Goal: Task Accomplishment & Management: Use online tool/utility

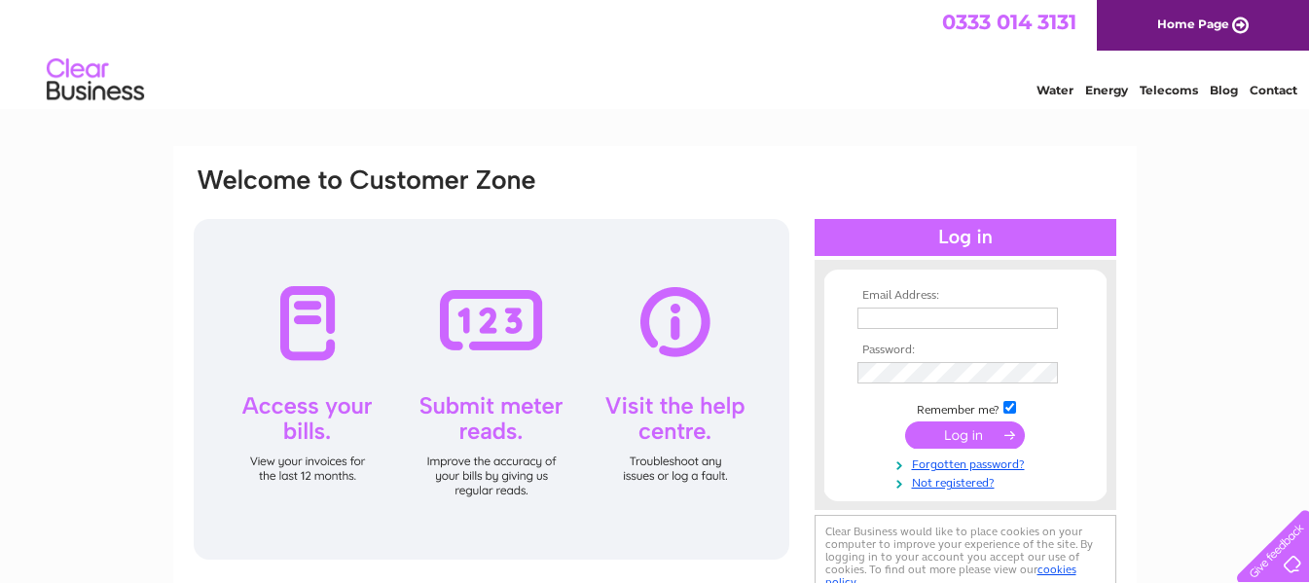
type input "marilynfroud@saddlersresidential.co.uk"
click at [970, 432] on input "submit" at bounding box center [965, 435] width 120 height 27
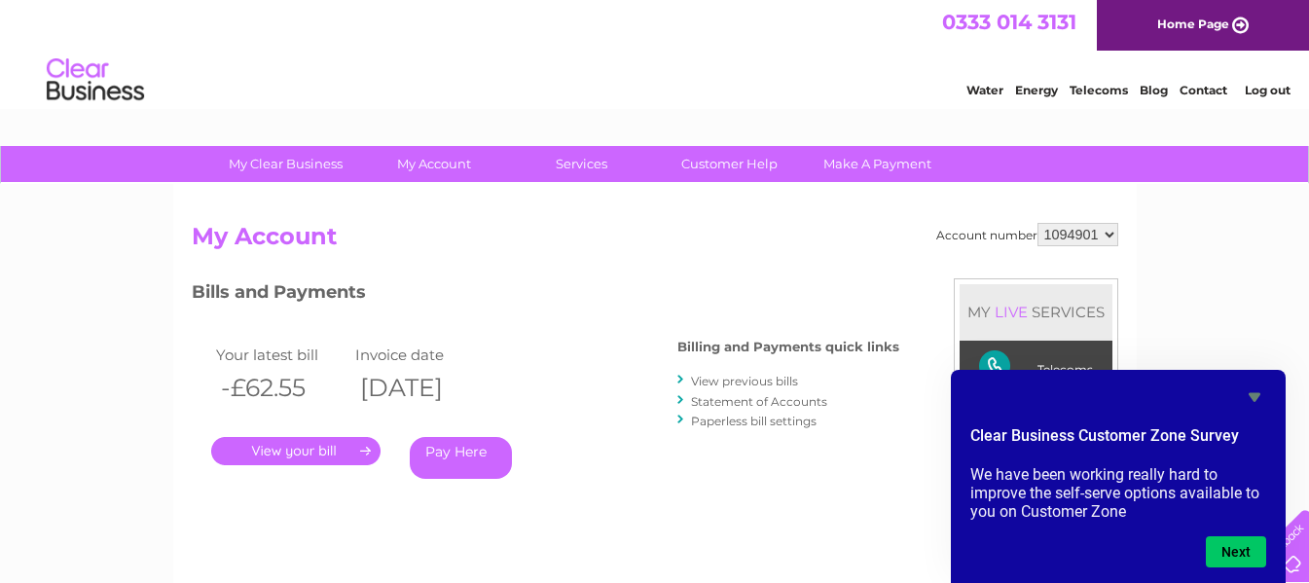
click at [279, 447] on link "." at bounding box center [295, 451] width 169 height 28
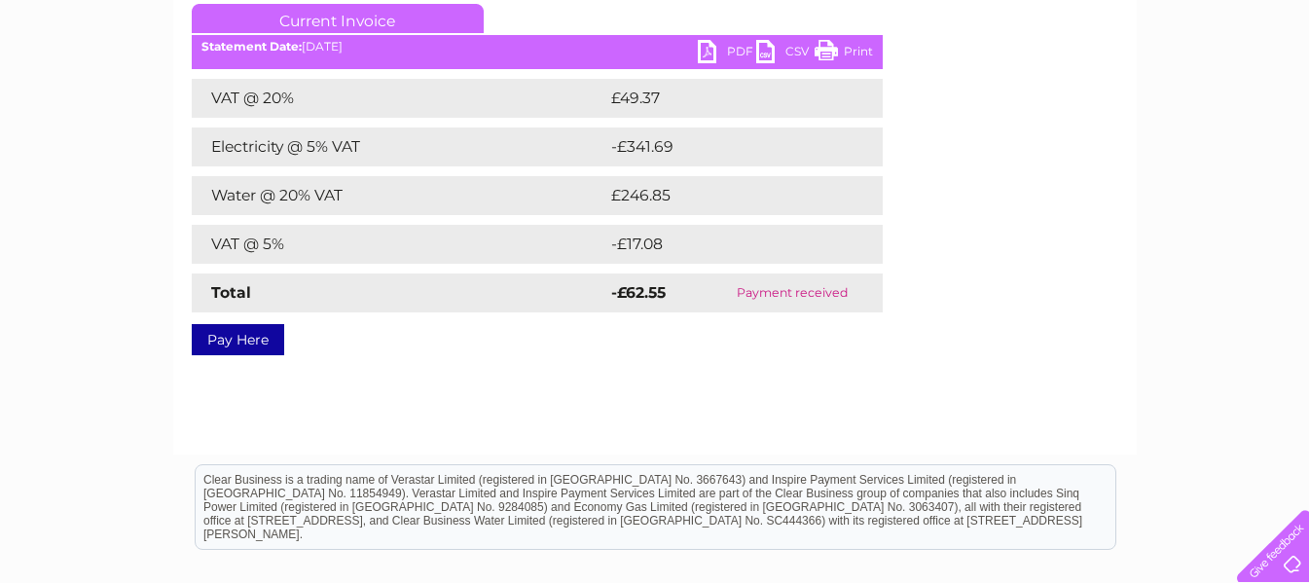
scroll to position [97, 0]
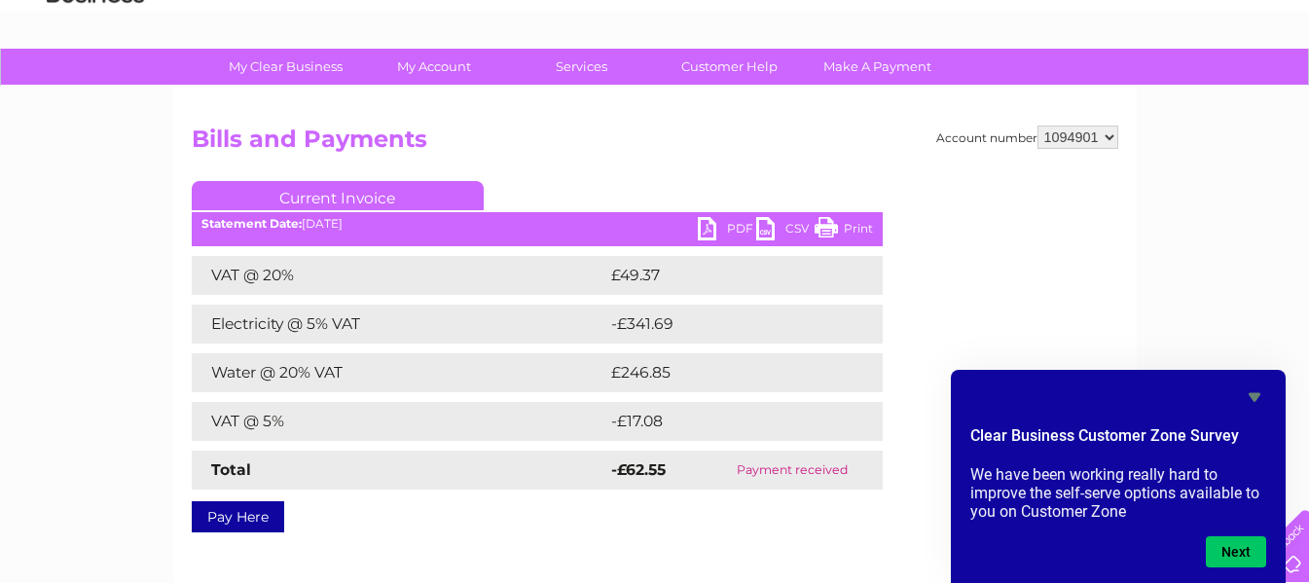
click at [708, 227] on link "PDF" at bounding box center [727, 231] width 58 height 28
click at [703, 228] on link "PDF" at bounding box center [727, 231] width 58 height 28
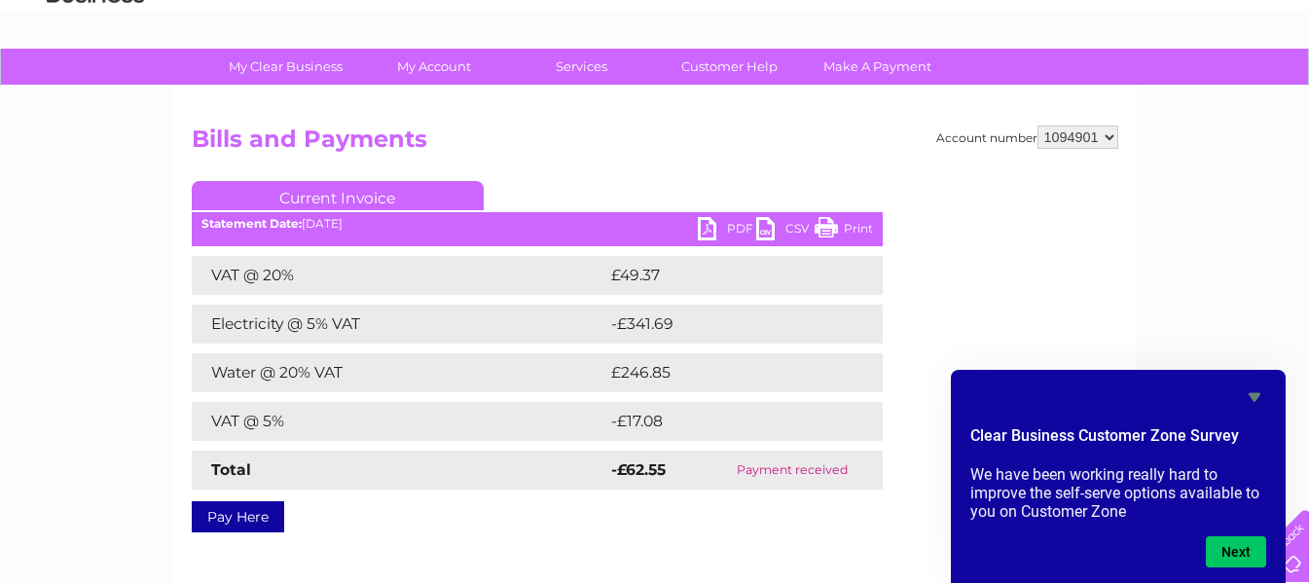
click at [707, 219] on link "PDF" at bounding box center [727, 231] width 58 height 28
click at [682, 153] on h2 "Bills and Payments" at bounding box center [655, 144] width 927 height 37
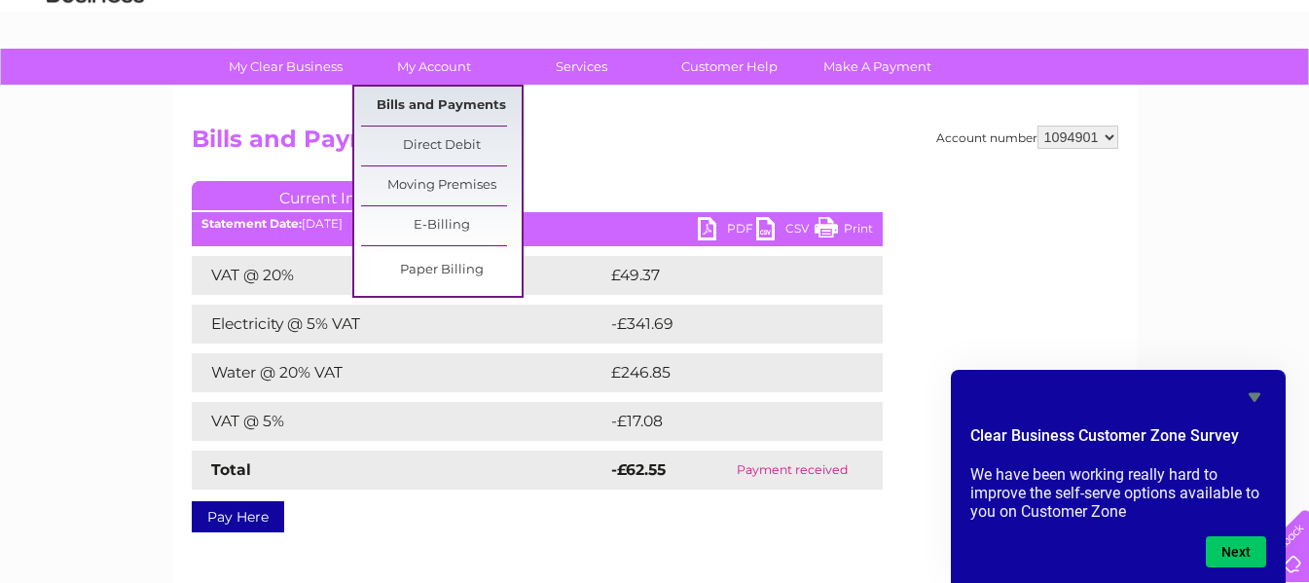
click at [438, 96] on link "Bills and Payments" at bounding box center [441, 106] width 161 height 39
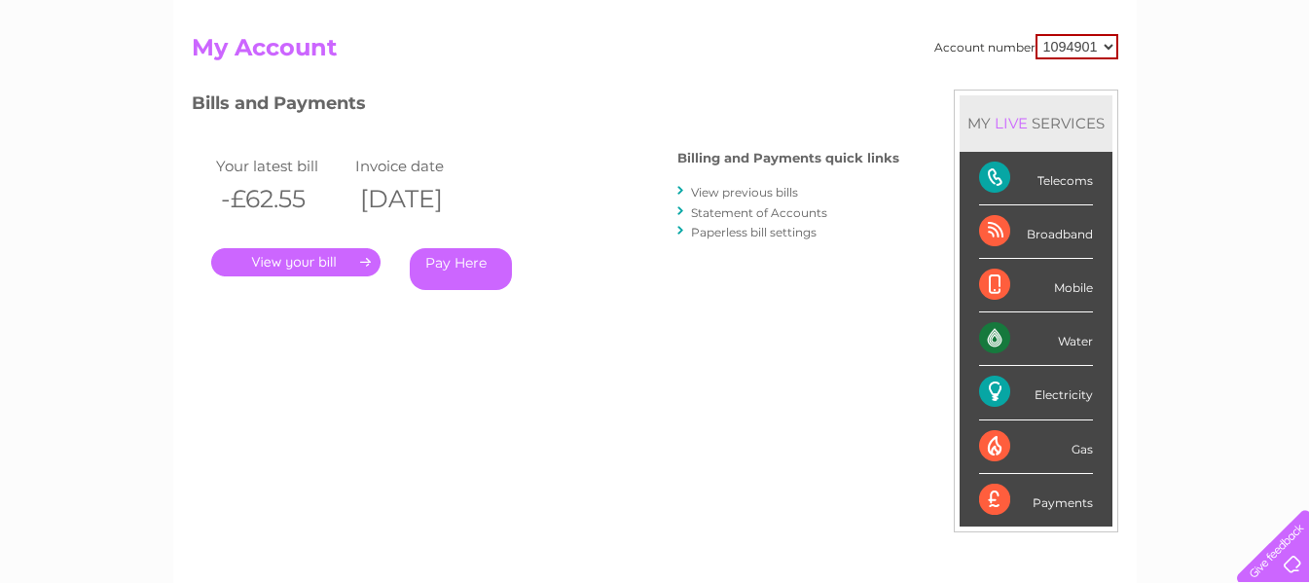
scroll to position [195, 0]
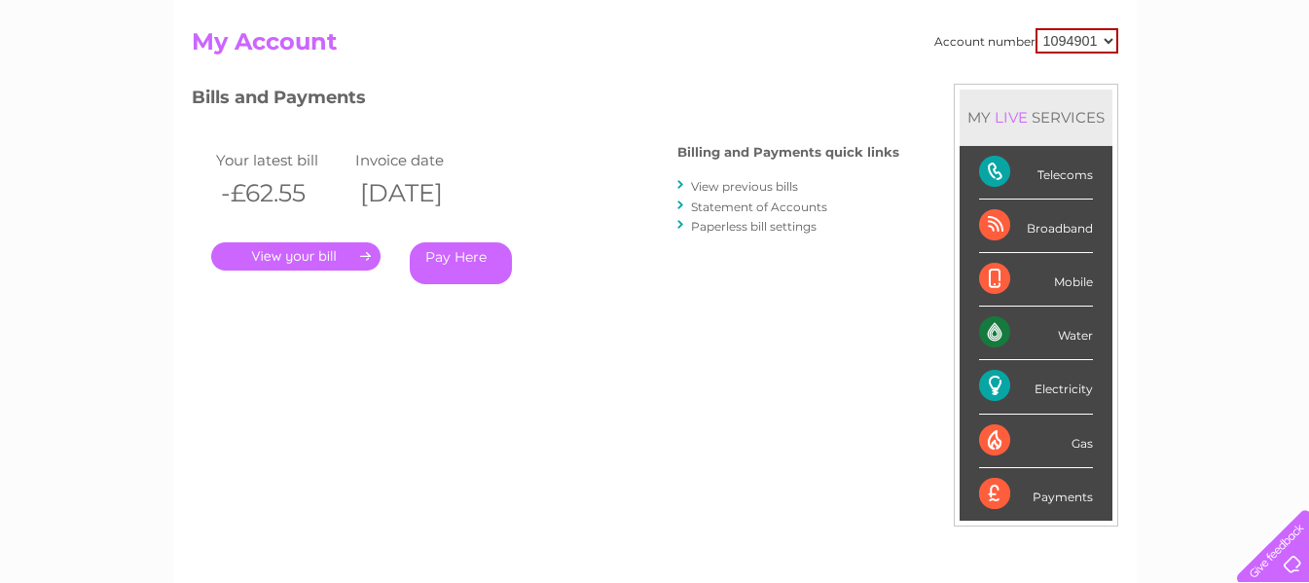
click at [304, 256] on link "." at bounding box center [295, 256] width 169 height 28
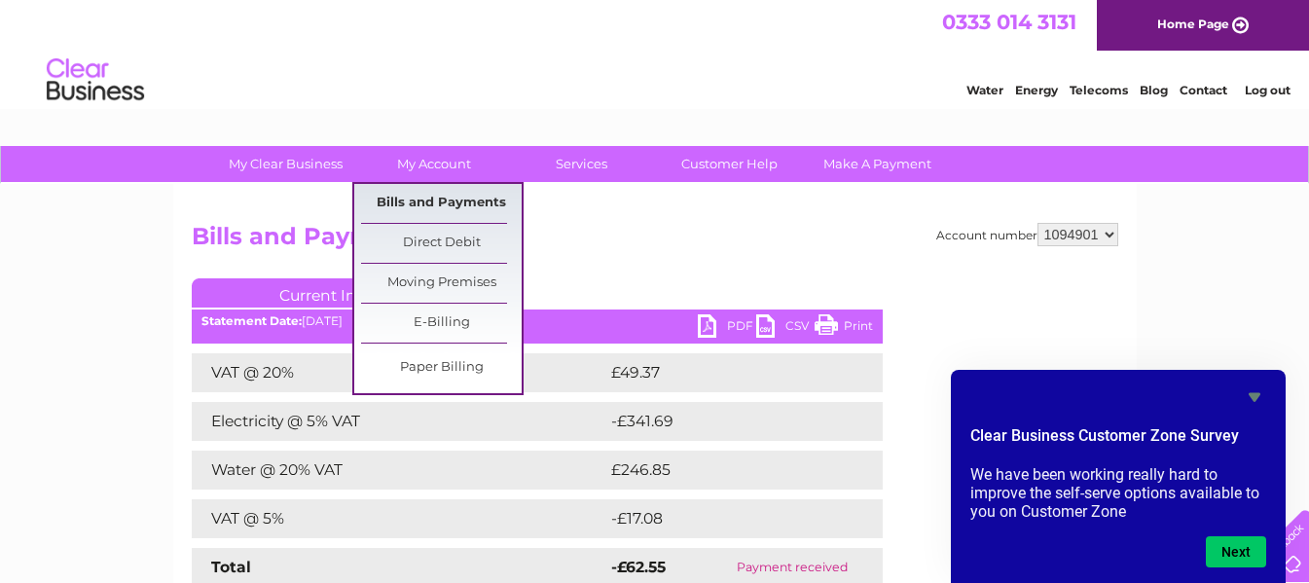
click at [428, 205] on link "Bills and Payments" at bounding box center [441, 203] width 161 height 39
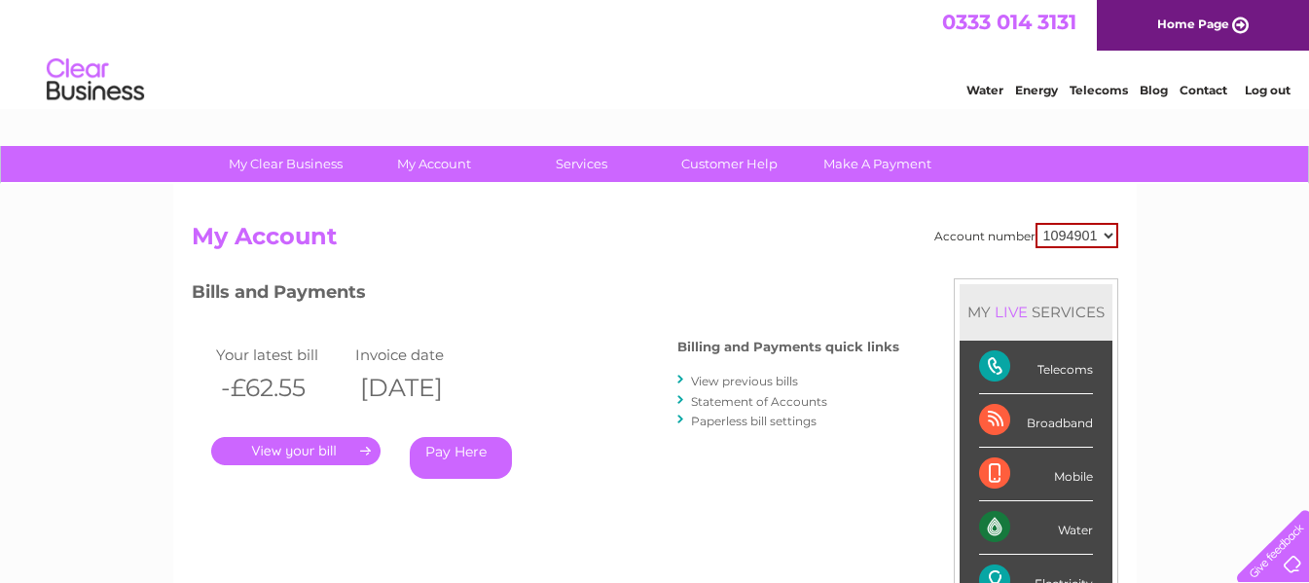
click at [746, 380] on link "View previous bills" at bounding box center [744, 381] width 107 height 15
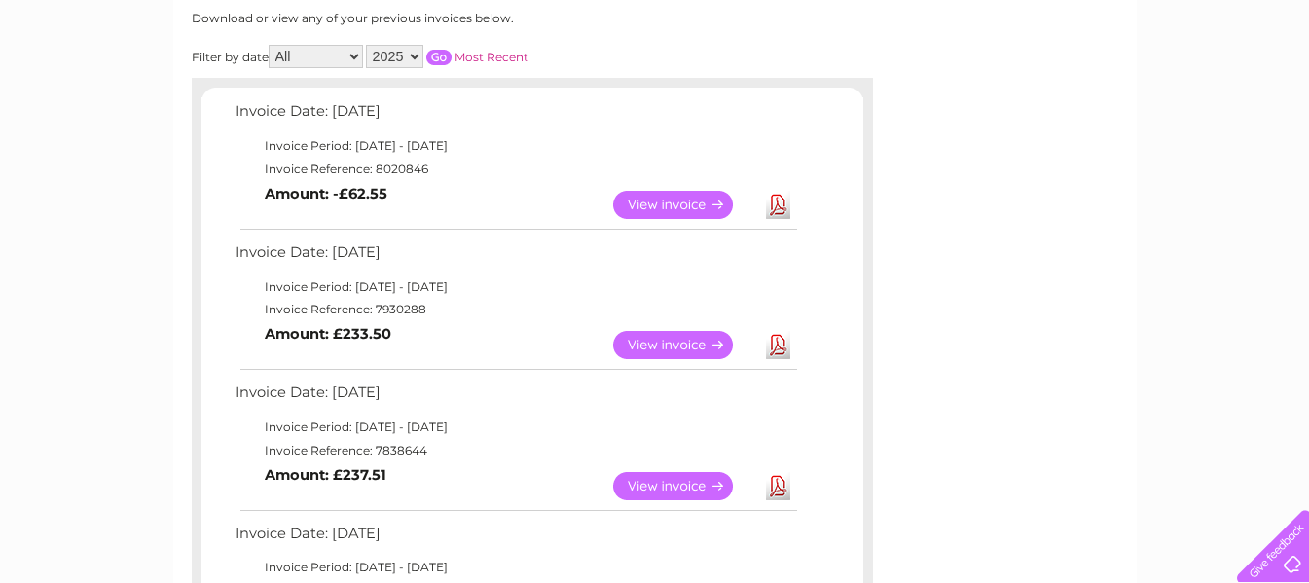
scroll to position [292, 0]
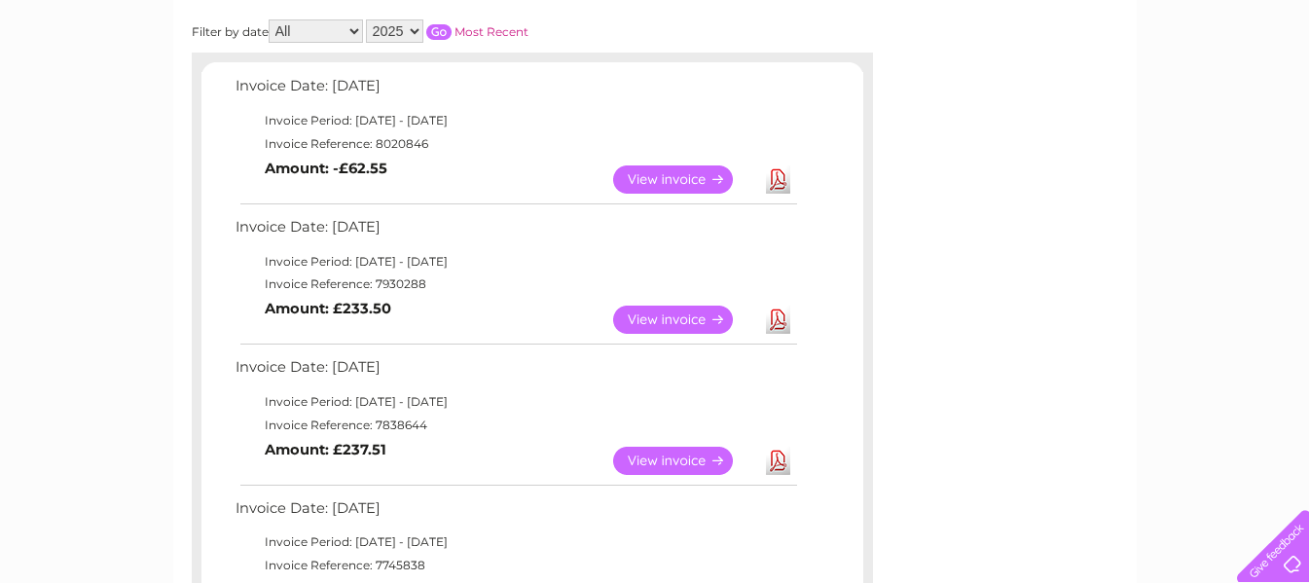
click at [778, 317] on link "Download" at bounding box center [778, 320] width 24 height 28
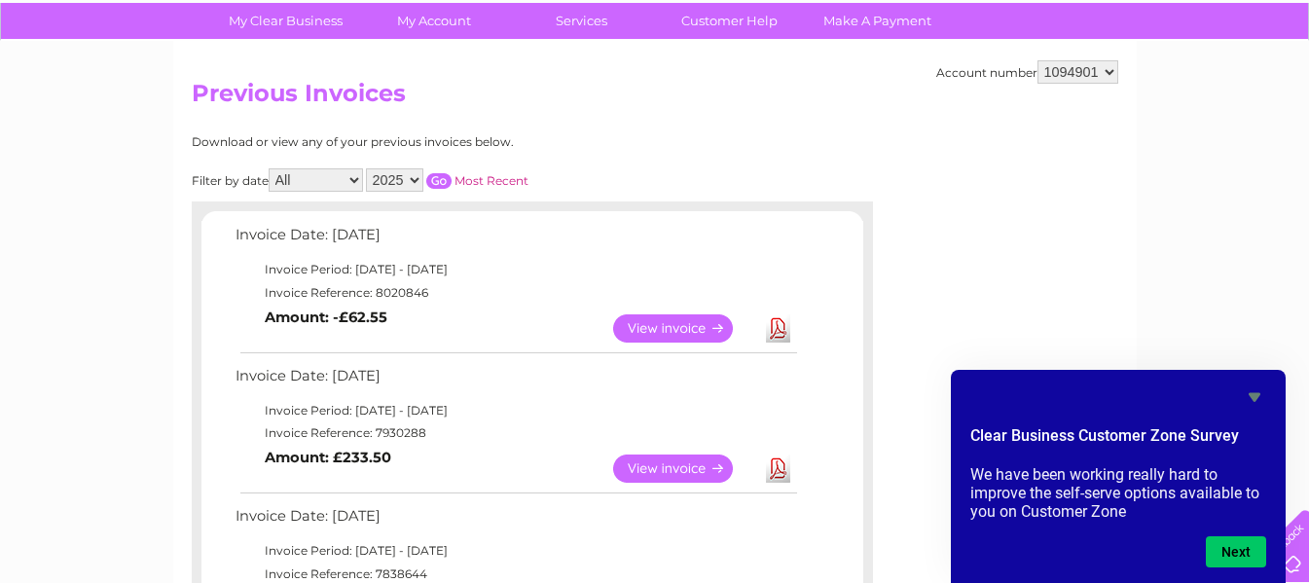
scroll to position [0, 0]
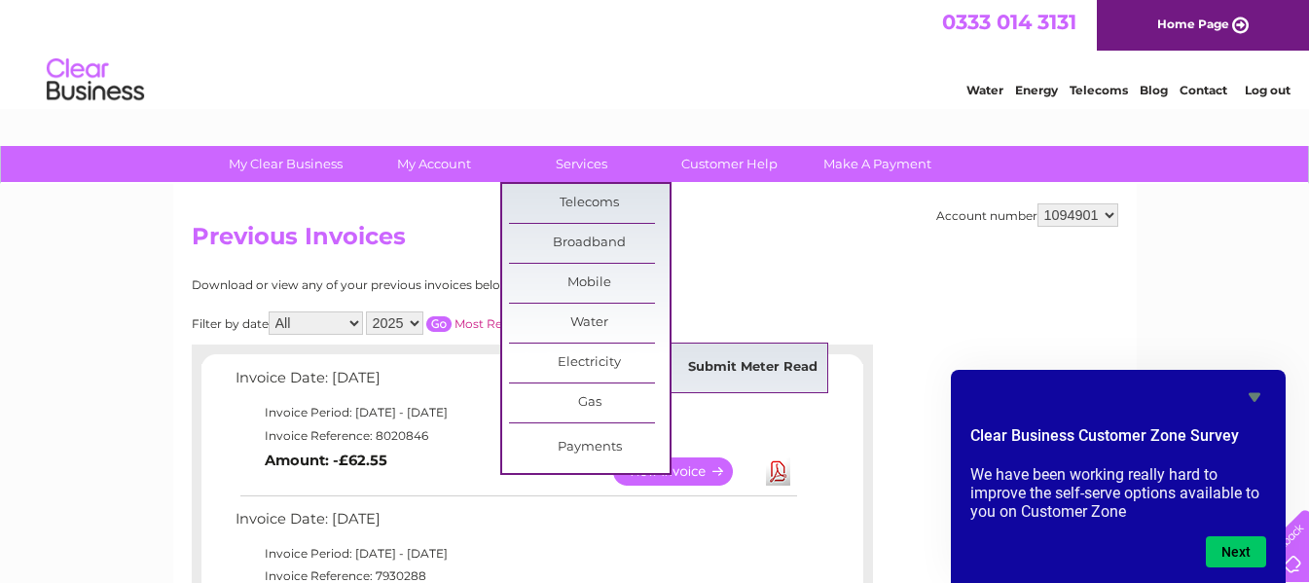
click at [748, 367] on link "Submit Meter Read" at bounding box center [753, 368] width 161 height 39
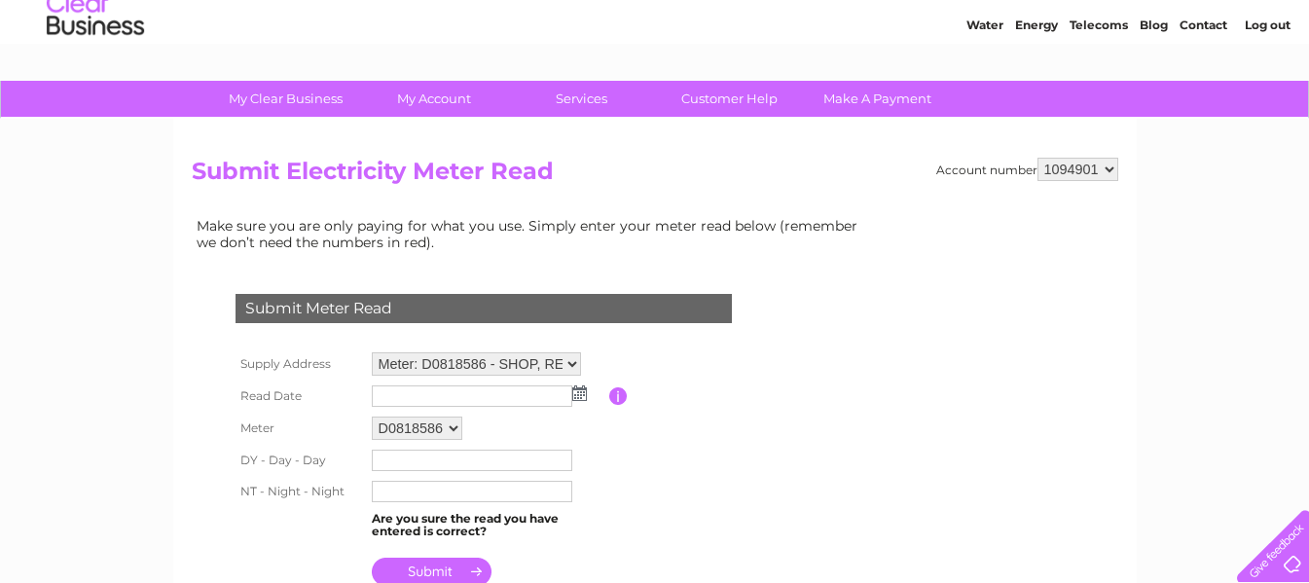
scroll to position [292, 0]
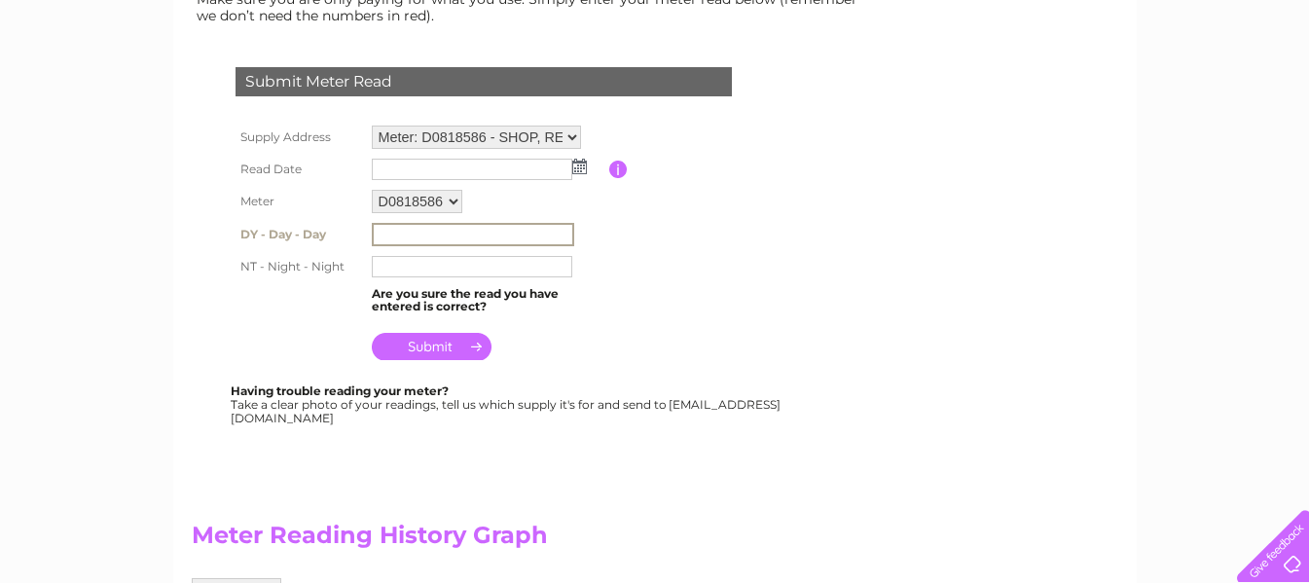
click at [382, 231] on input "text" at bounding box center [473, 234] width 203 height 23
click at [375, 265] on input "text" at bounding box center [473, 265] width 203 height 23
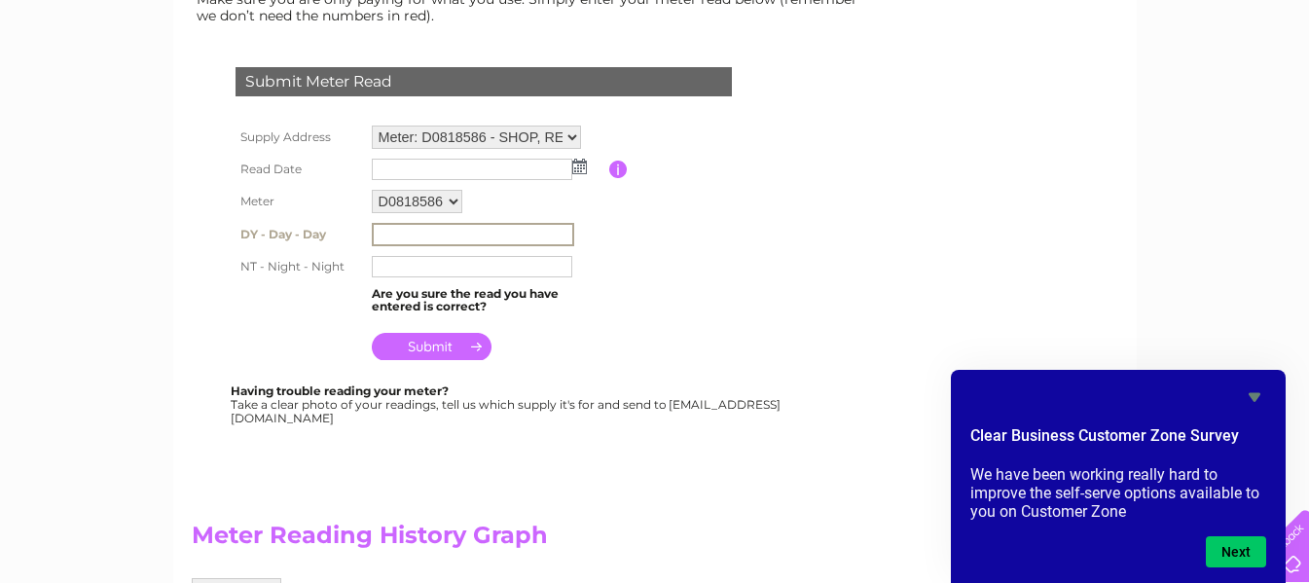
click at [380, 231] on input "text" at bounding box center [473, 234] width 203 height 23
type input "87840"
click at [384, 265] on input "text" at bounding box center [473, 265] width 203 height 23
type input "43364"
click at [420, 341] on input "submit" at bounding box center [432, 344] width 120 height 27
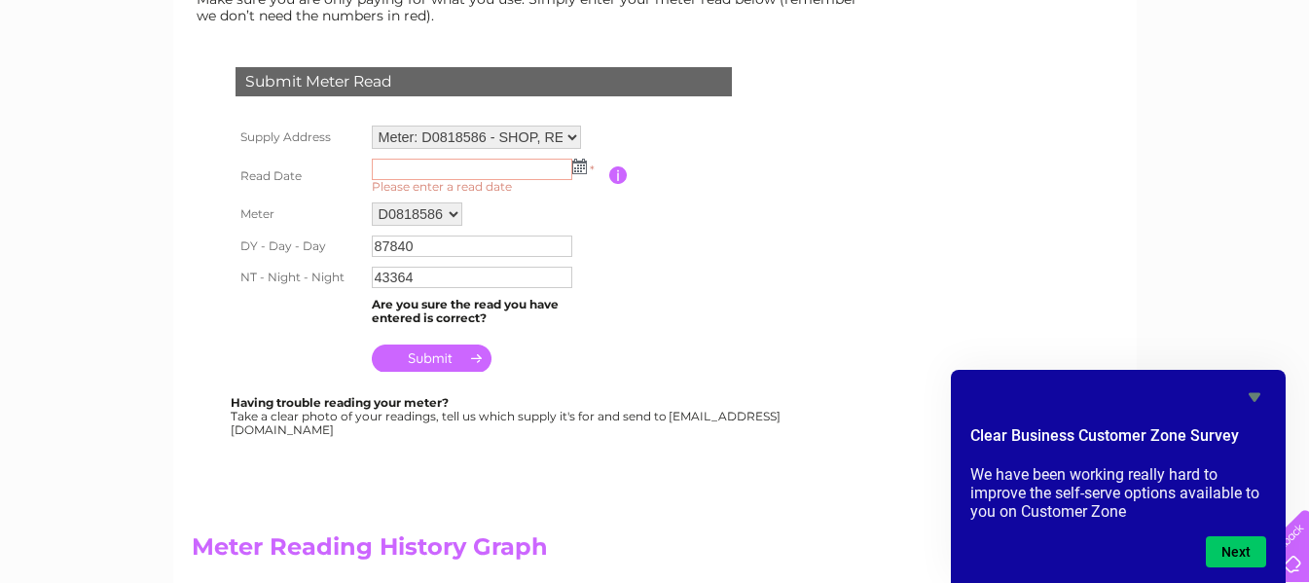
click at [579, 164] on img at bounding box center [579, 167] width 15 height 16
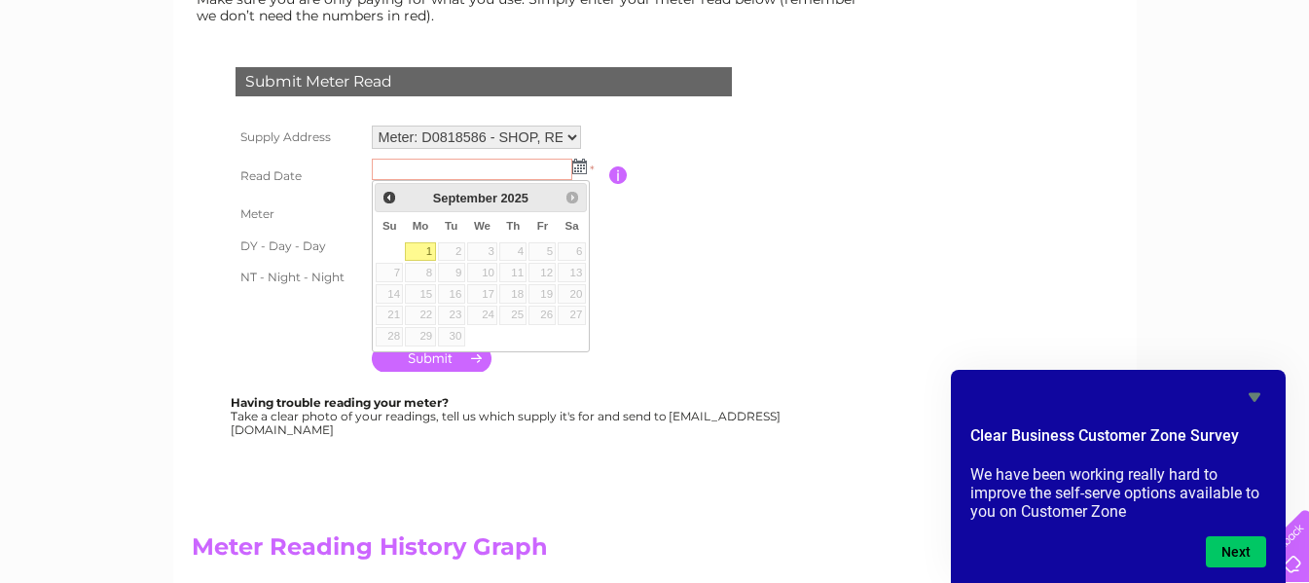
click at [426, 247] on link "1" at bounding box center [420, 251] width 30 height 19
type input "[DATE]"
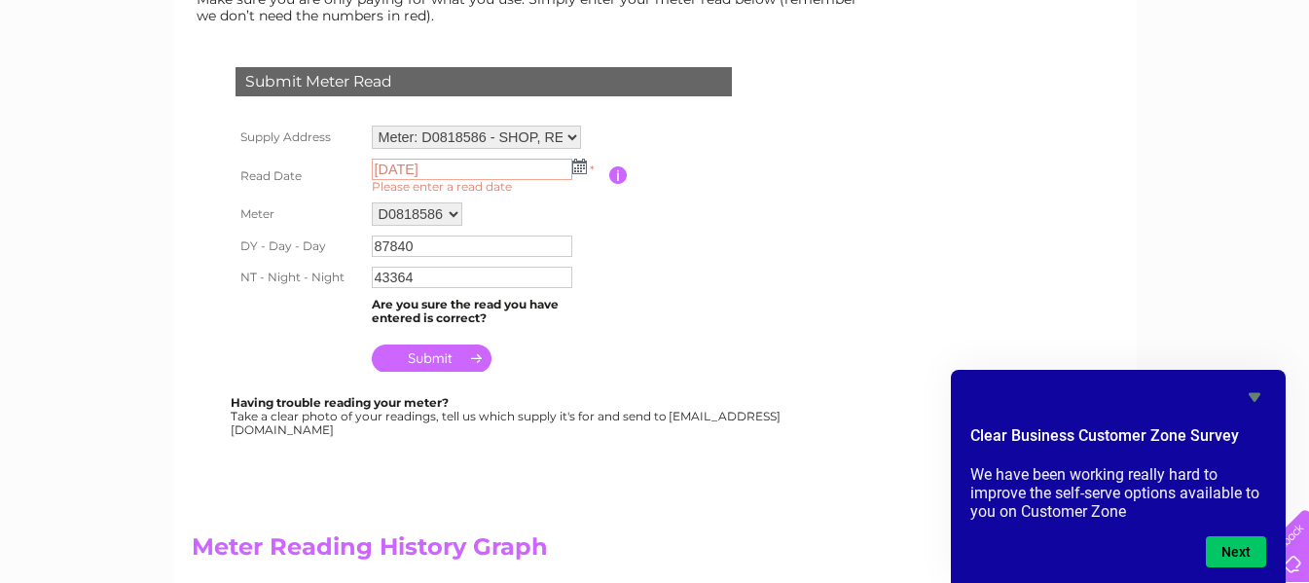
click at [433, 352] on input "submit" at bounding box center [432, 358] width 120 height 27
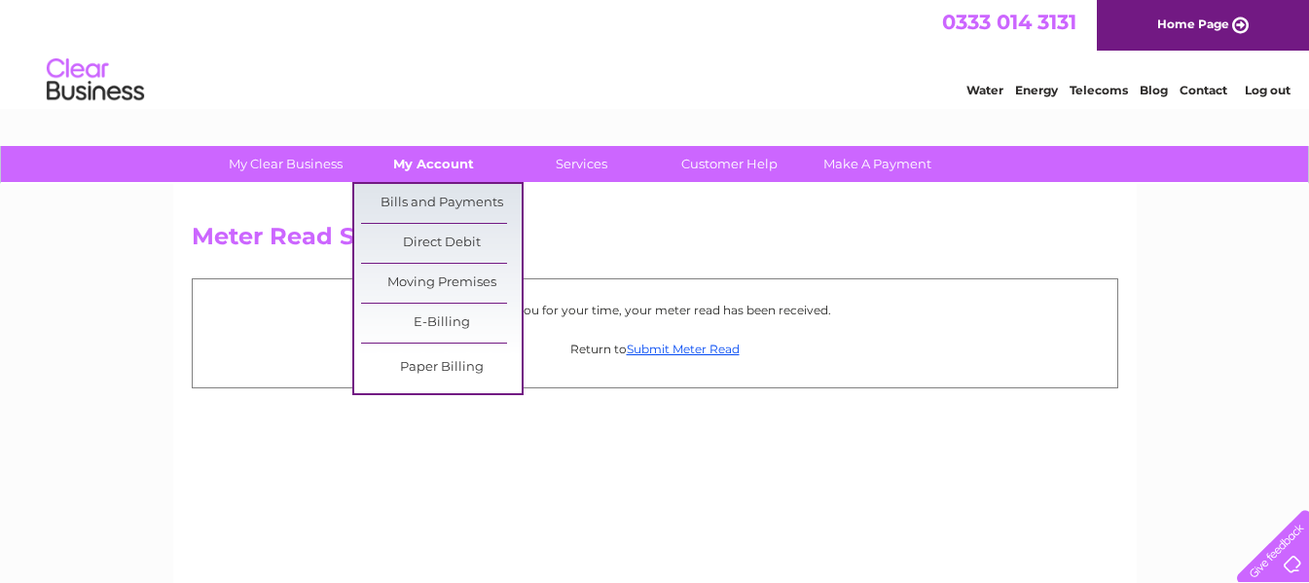
click at [419, 160] on link "My Account" at bounding box center [433, 164] width 161 height 36
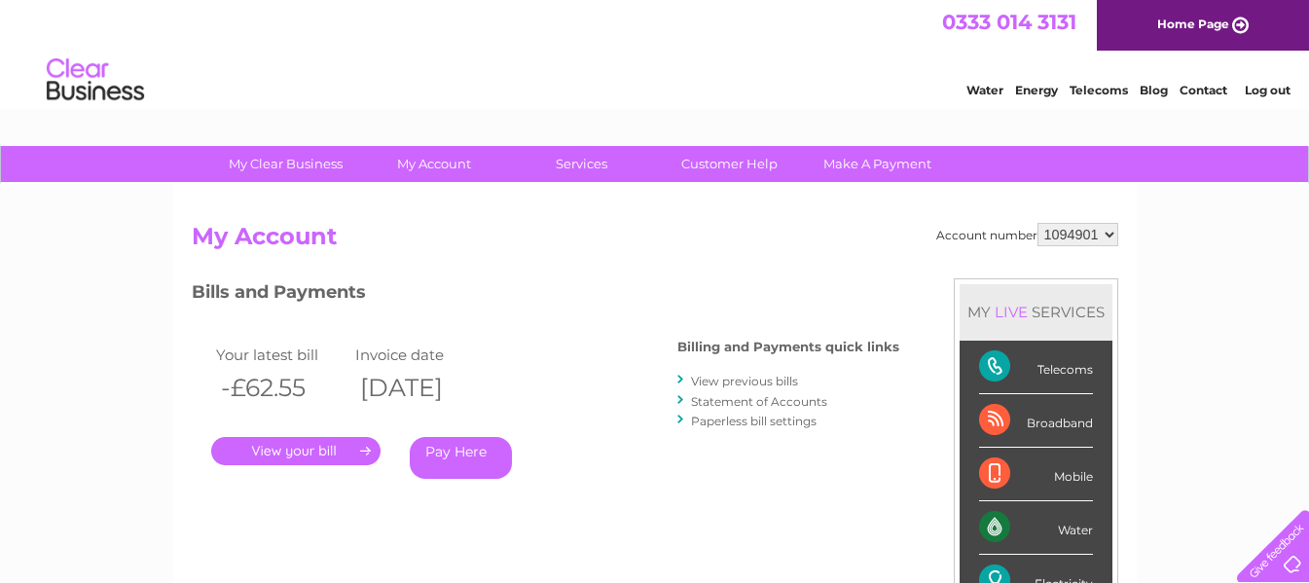
click at [282, 450] on link "." at bounding box center [295, 451] width 169 height 28
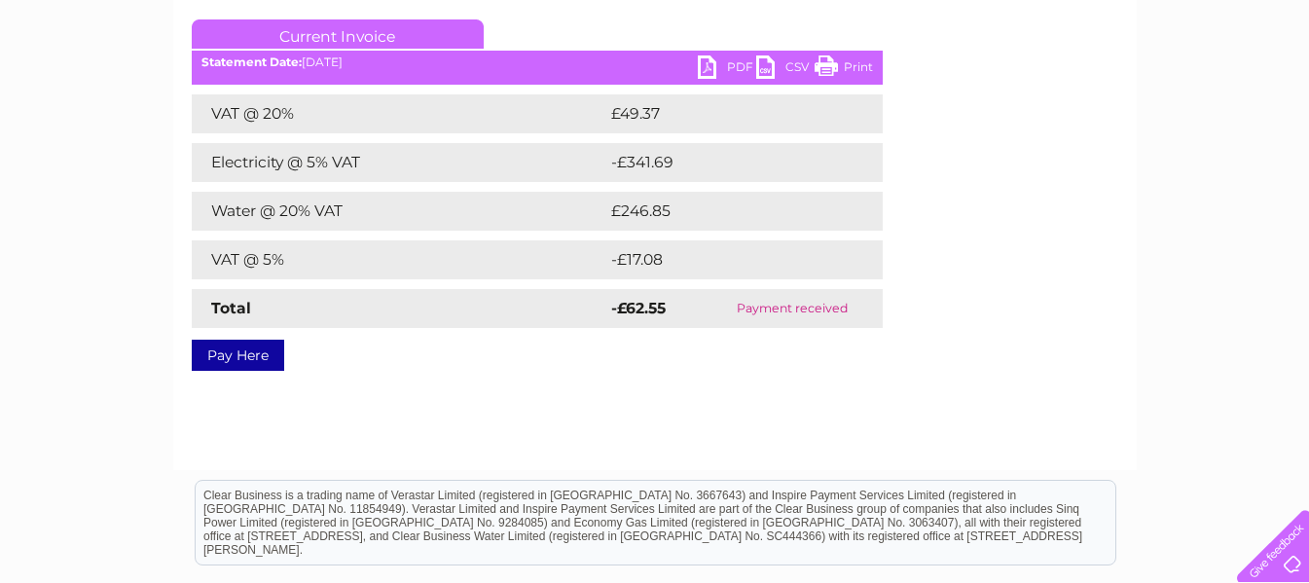
scroll to position [292, 0]
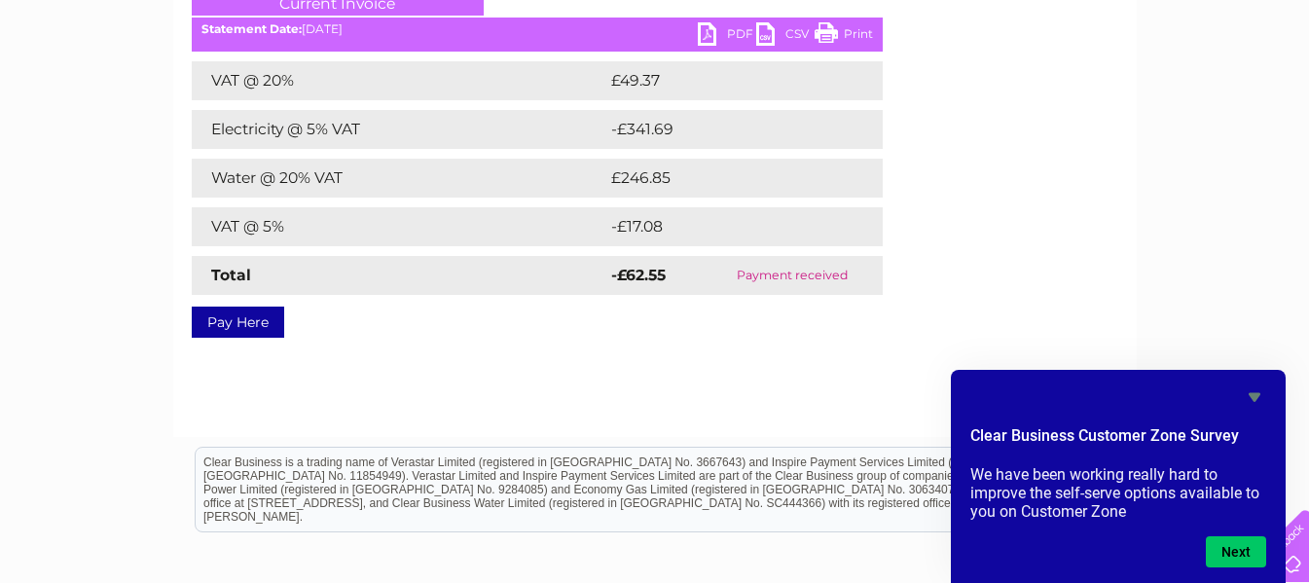
click at [1254, 393] on icon "Hide survey" at bounding box center [1255, 397] width 12 height 9
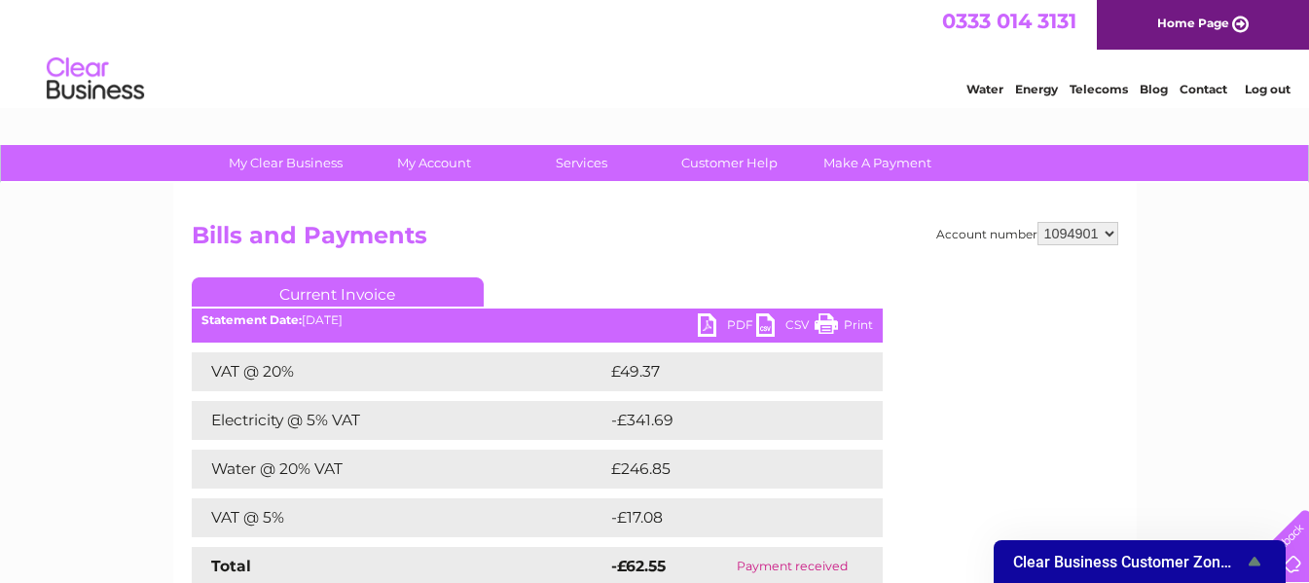
scroll to position [0, 0]
